Goal: Find specific page/section: Find specific page/section

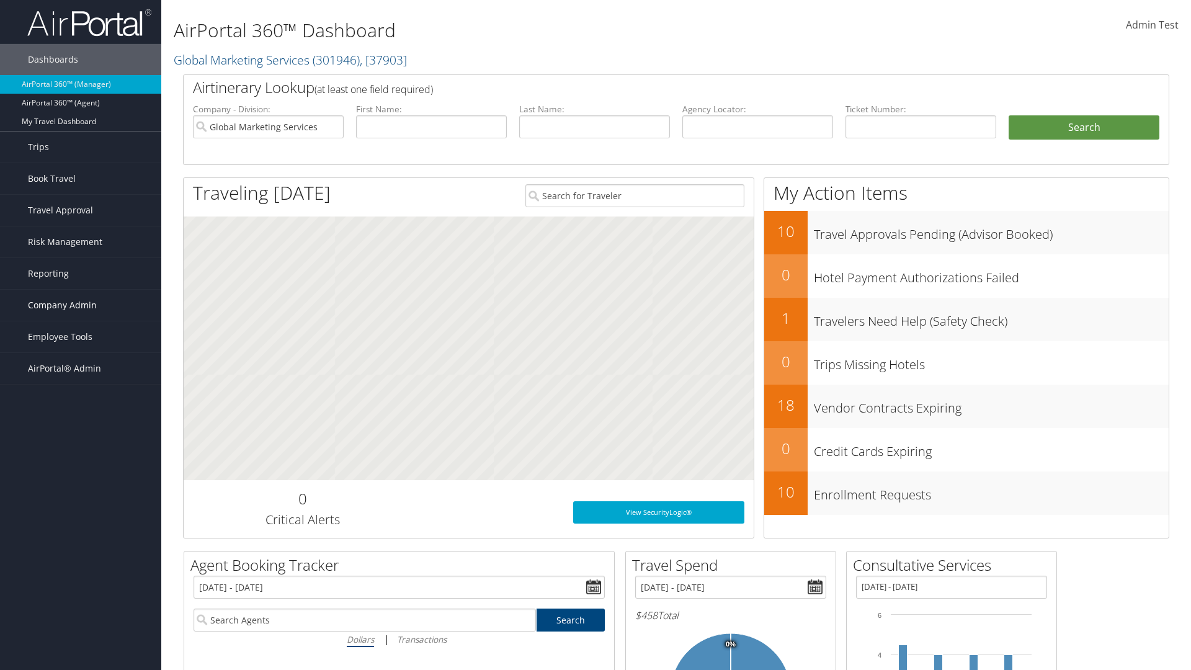
click at [81, 305] on span "Company Admin" at bounding box center [62, 305] width 69 height 31
click at [0, 0] on link "Travel Agency Contacts" at bounding box center [0, 0] width 0 height 0
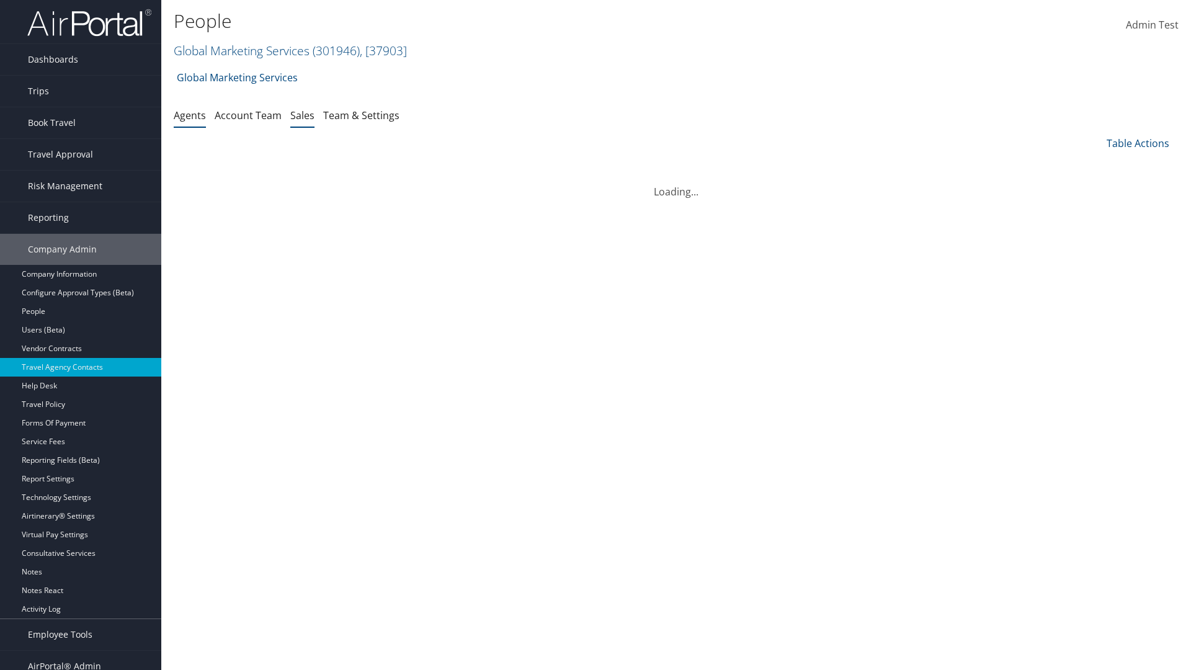
click at [302, 115] on link "Sales" at bounding box center [302, 116] width 24 height 14
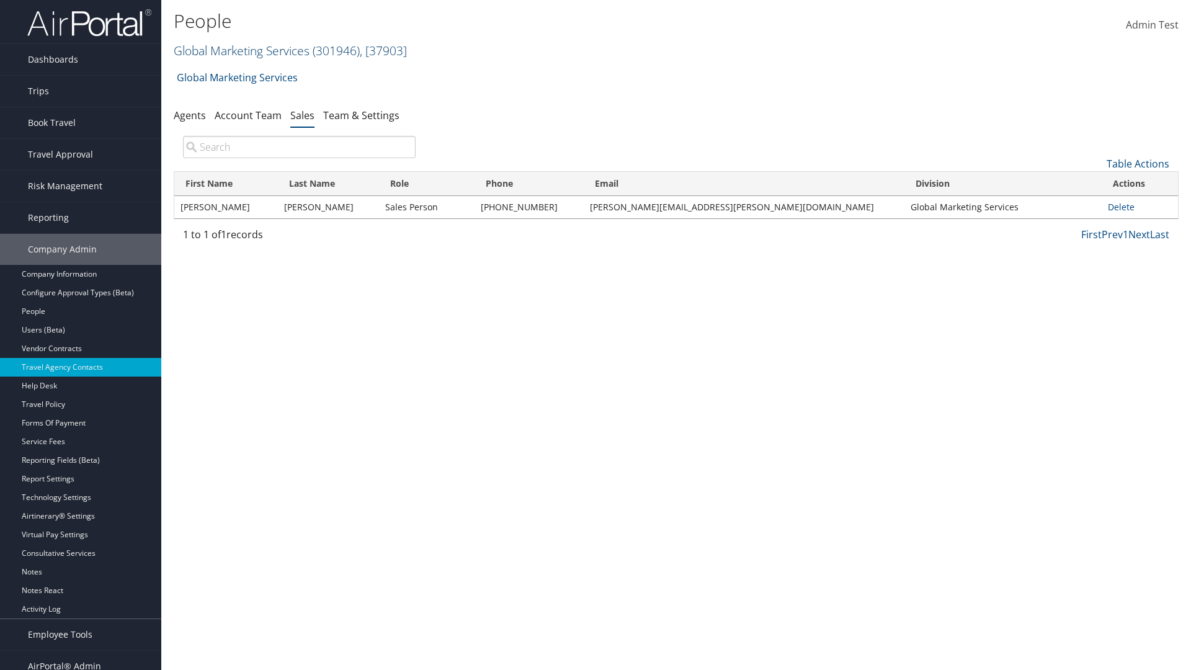
click at [240, 50] on link "Global Marketing Services ( 301946 ) , [ 37903 ]" at bounding box center [290, 50] width 233 height 17
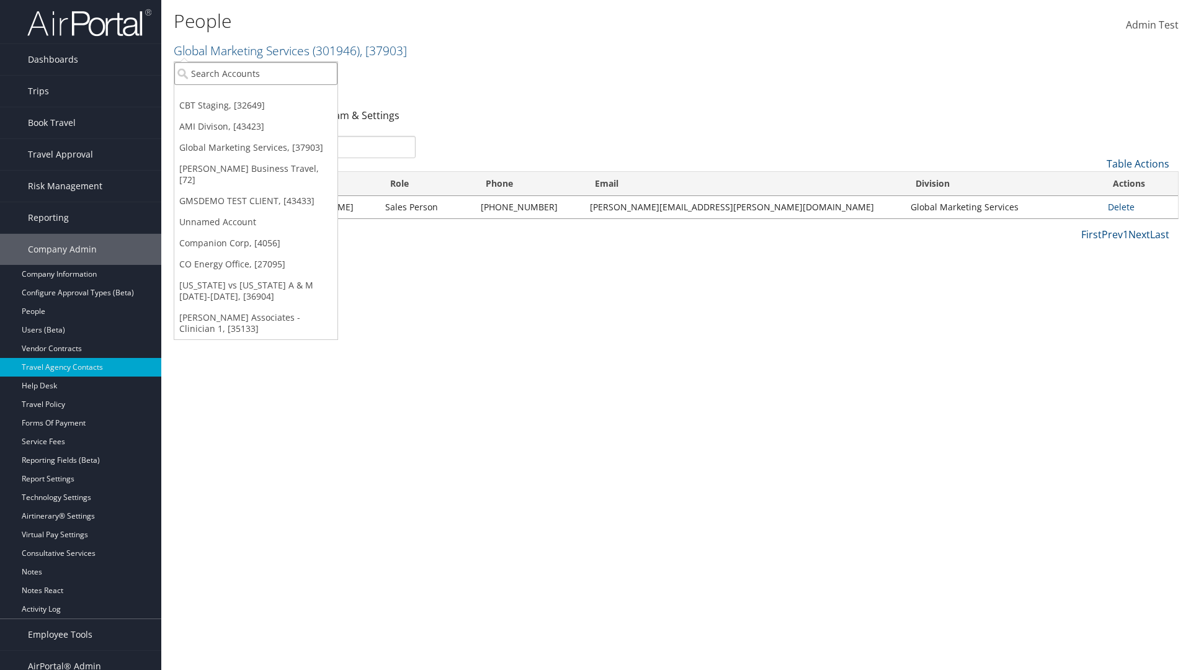
click at [255, 73] on input "search" at bounding box center [255, 73] width 163 height 23
type input "Global Marketing Services"
click at [267, 96] on div "Global Marketing Services (301946), [37903]" at bounding box center [267, 96] width 200 height 11
